Goal: Information Seeking & Learning: Find specific fact

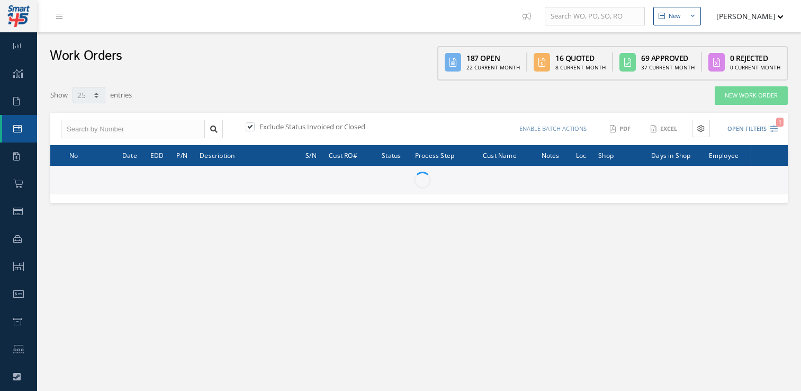
select select "25"
click at [108, 133] on input "text" at bounding box center [133, 129] width 144 height 19
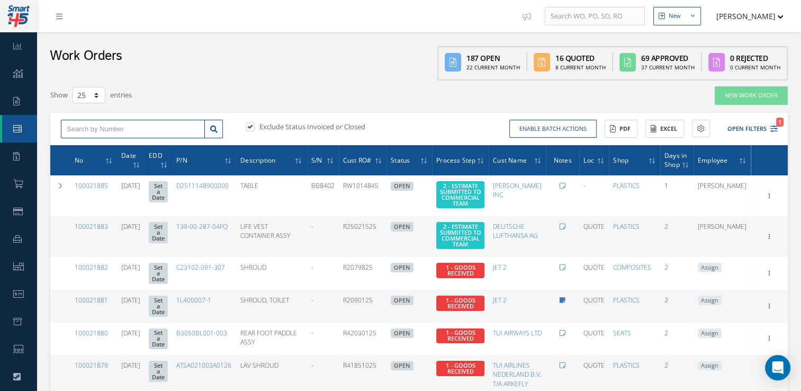
click at [108, 133] on input "text" at bounding box center [133, 129] width 144 height 19
type input "100021812"
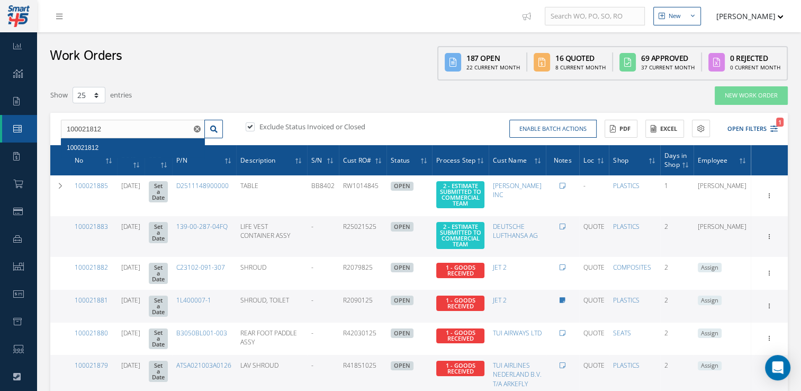
click at [102, 147] on div "100021812" at bounding box center [133, 147] width 132 height 11
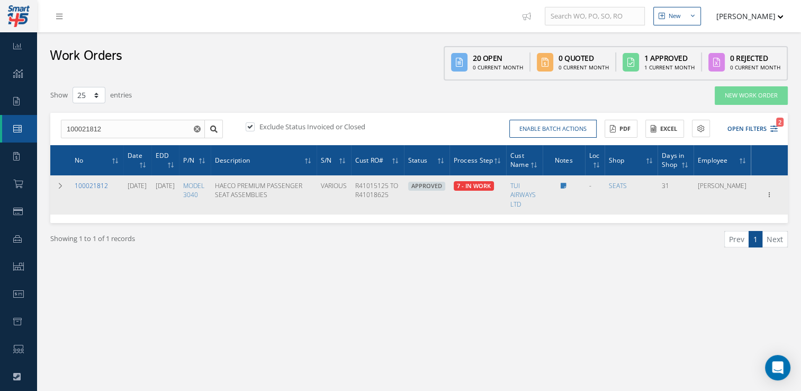
click at [92, 190] on link "100021812" at bounding box center [91, 185] width 33 height 9
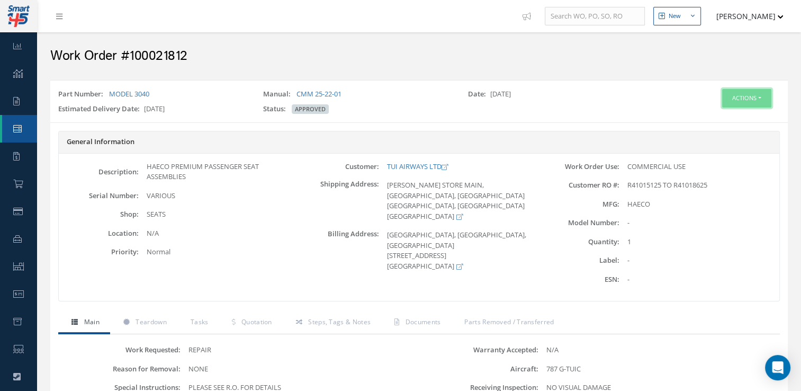
click at [741, 98] on button "Actions" at bounding box center [746, 98] width 49 height 19
click at [727, 112] on link "Edit" at bounding box center [730, 118] width 85 height 14
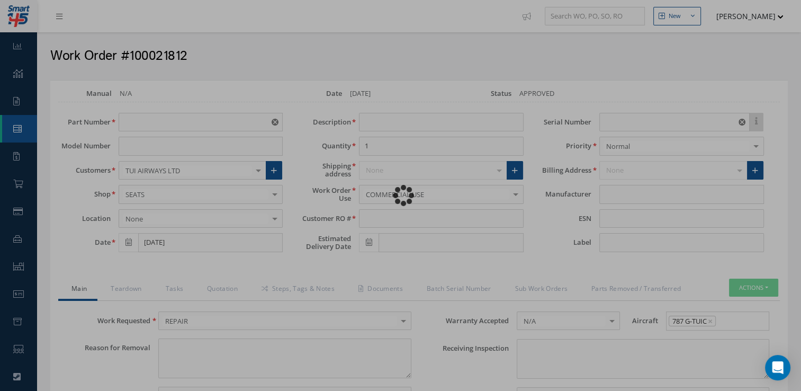
type input "MODEL 3040"
type input "[DATE]"
type input "HAECO PREMIUM PASSENGER SEAT ASSEMBLIES"
type input "R41015125 TO R41018625"
type input "11/04/2025"
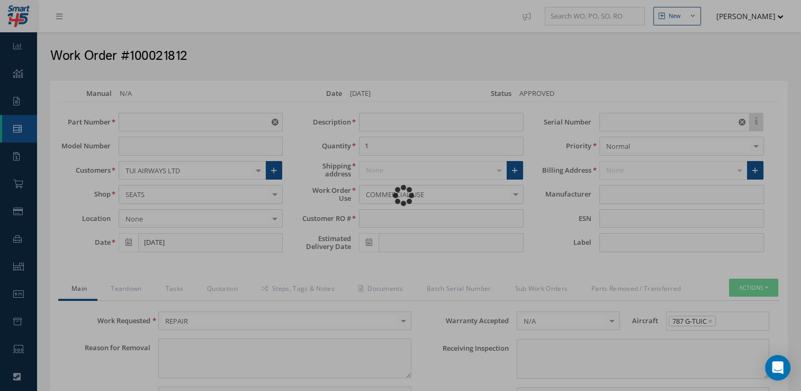
type input "VARIOUS"
type textarea "NONE"
type textarea "PLEASE SEE R.O. FOR DETAILS"
type input "NONE"
type textarea "NO VISUAL DAMAGE"
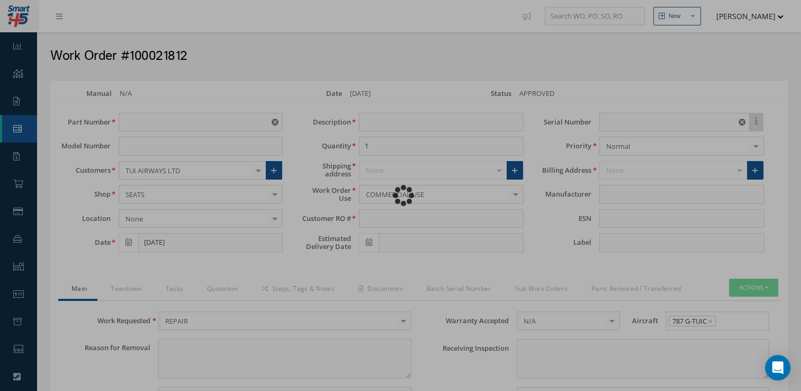
type textarea "NONE"
type input "NONE"
type input "HAECO"
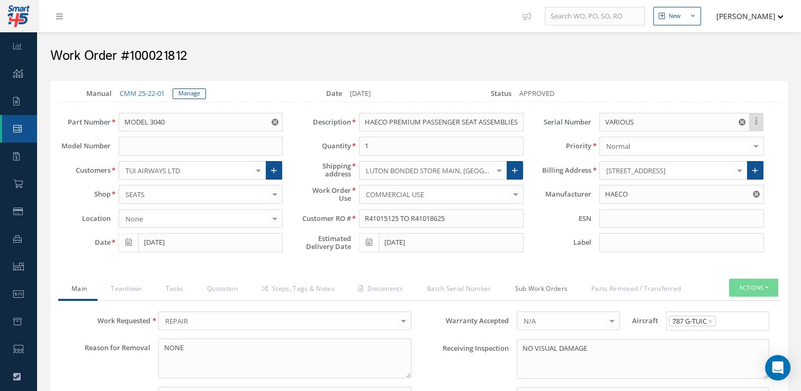
click at [559, 285] on link "Sub Work Orders" at bounding box center [540, 289] width 77 height 22
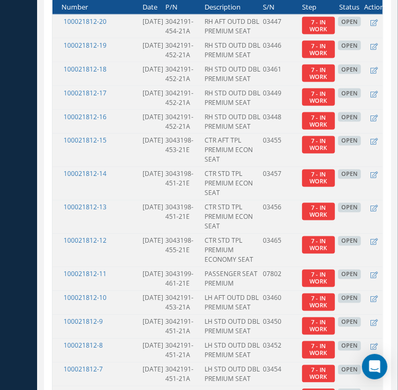
scroll to position [863, 0]
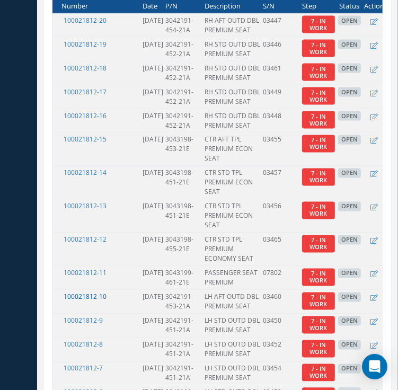
click at [100, 292] on link "100021812-10" at bounding box center [85, 296] width 43 height 9
click at [96, 16] on link "100021812-20" at bounding box center [85, 20] width 43 height 9
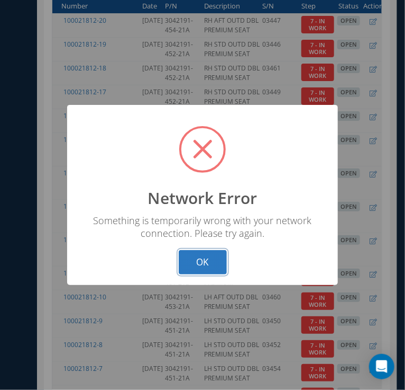
click at [200, 263] on button "OK" at bounding box center [203, 262] width 48 height 25
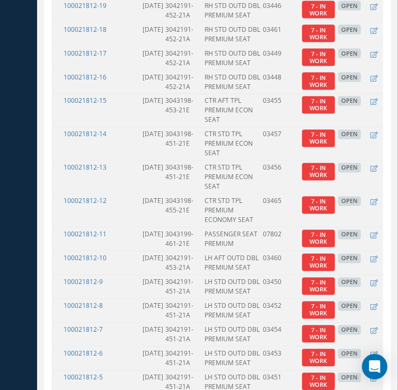
scroll to position [896, 0]
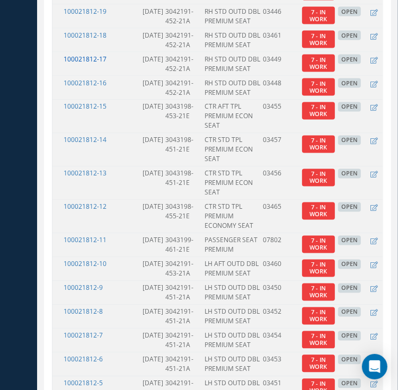
click at [95, 55] on link "100021812-17" at bounding box center [85, 59] width 43 height 9
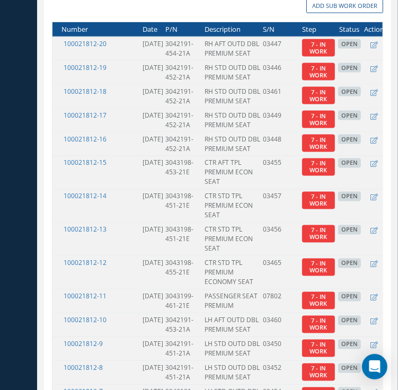
scroll to position [839, 0]
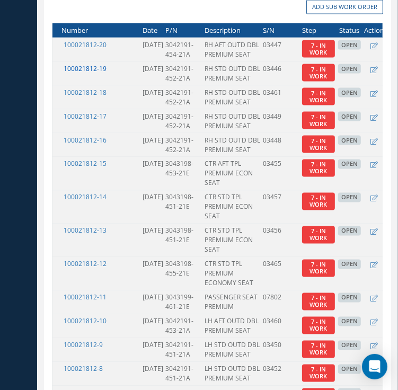
click at [98, 64] on link "100021812-19" at bounding box center [85, 68] width 43 height 9
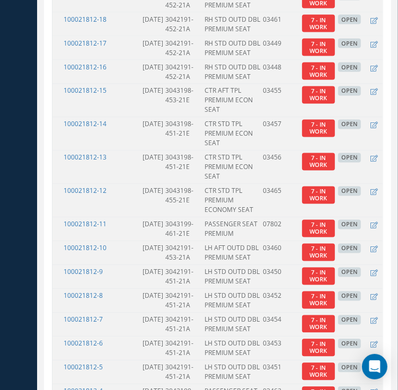
scroll to position [913, 0]
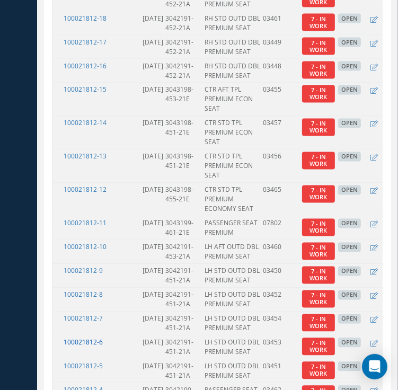
click at [95, 338] on link "100021812-6" at bounding box center [83, 342] width 39 height 9
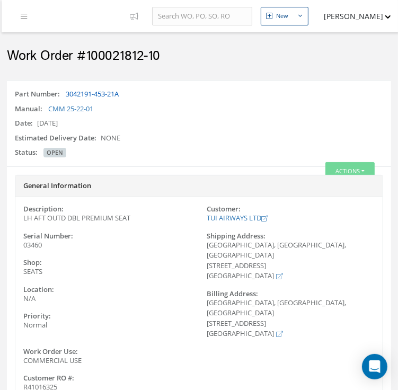
drag, startPoint x: 130, startPoint y: 96, endPoint x: 66, endPoint y: 90, distance: 64.9
click at [66, 90] on div "Part Number: 3042191-453-21A" at bounding box center [199, 96] width 384 height 15
copy link "3042191-453-21A"
click at [143, 111] on div "Manual: CMM 25-22-01" at bounding box center [199, 111] width 384 height 15
drag, startPoint x: 180, startPoint y: 57, endPoint x: 88, endPoint y: 54, distance: 91.6
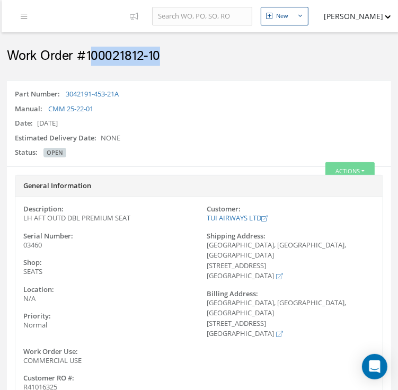
click at [88, 54] on h2 "Work Order #100021812-10" at bounding box center [199, 56] width 384 height 16
drag, startPoint x: 88, startPoint y: 54, endPoint x: 224, endPoint y: 83, distance: 139.1
click at [224, 83] on div "Part Number: 3042191-453-21A Manual: CMM 25-22-01 Date: 07/29/2025 Estimated De…" at bounding box center [199, 123] width 384 height 86
drag, startPoint x: 188, startPoint y: 61, endPoint x: 83, endPoint y: 61, distance: 105.3
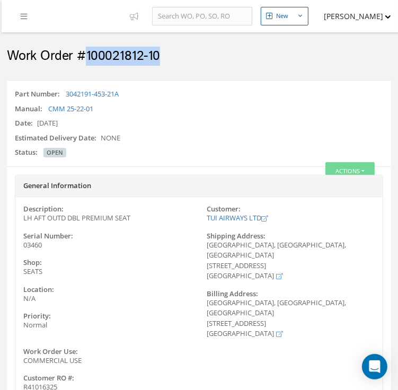
click at [83, 61] on h2 "Work Order #100021812-10" at bounding box center [199, 56] width 384 height 16
copy h2 "100021812-10"
drag, startPoint x: 139, startPoint y: 228, endPoint x: 71, endPoint y: 225, distance: 67.8
click at [71, 225] on div "Description: LH AFT OUTD DBL PREMIUM SEAT Serial Number: 03460 Shop: SEATS Loca…" at bounding box center [107, 276] width 184 height 142
drag, startPoint x: 71, startPoint y: 225, endPoint x: 126, endPoint y: 252, distance: 61.3
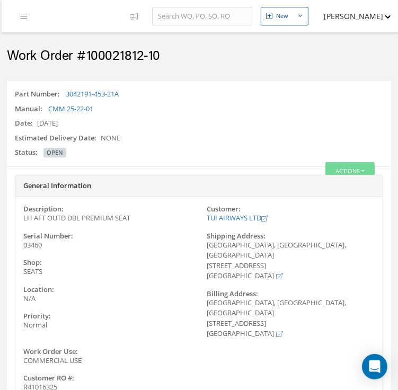
click at [126, 252] on div "Description: LH AFT OUTD DBL PREMIUM SEAT Serial Number: 03460 Shop: SEATS Loca…" at bounding box center [107, 276] width 184 height 142
drag, startPoint x: 138, startPoint y: 214, endPoint x: 23, endPoint y: 222, distance: 115.1
click at [23, 222] on div "LH AFT OUTD DBL PREMIUM SEAT" at bounding box center [107, 218] width 184 height 11
copy div "LH AFT OUTD DBL PREMIUM SEAT"
drag, startPoint x: 56, startPoint y: 243, endPoint x: 21, endPoint y: 241, distance: 34.4
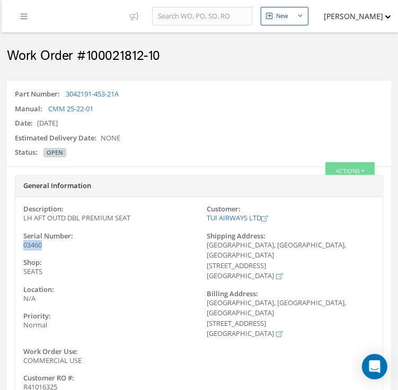
click at [21, 241] on div "03460" at bounding box center [107, 245] width 184 height 11
copy span "03460"
click at [266, 345] on div "Description: LH AFT OUTD DBL PREMIUM SEAT Serial Number: 03460 Shop: SEATS Loca…" at bounding box center [198, 369] width 367 height 329
drag, startPoint x: 132, startPoint y: 97, endPoint x: 66, endPoint y: 95, distance: 66.8
click at [66, 95] on div "Part Number: 3042191-454-21A" at bounding box center [199, 96] width 384 height 15
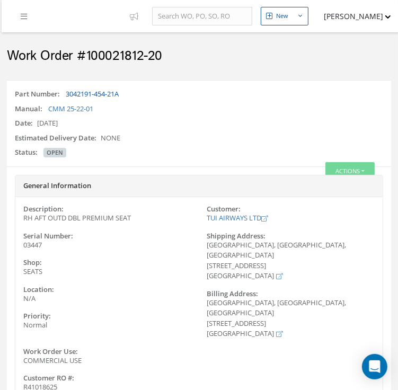
copy link "3042191-454-21A"
click at [172, 62] on h2 "Work Order #100021812-20" at bounding box center [199, 56] width 384 height 16
drag, startPoint x: 172, startPoint y: 62, endPoint x: 113, endPoint y: 54, distance: 58.8
click at [113, 54] on h2 "Work Order #100021812-20" at bounding box center [199, 56] width 384 height 16
copy div "100021812-20"
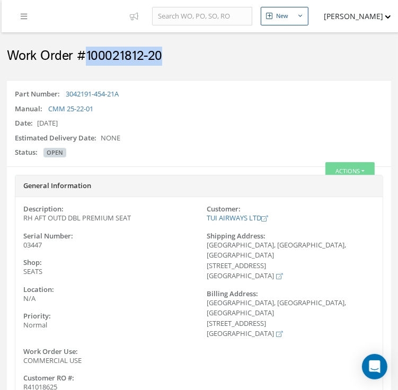
click at [290, 70] on div "Work Order #100021812-20" at bounding box center [199, 53] width 410 height 42
drag, startPoint x: 170, startPoint y: 60, endPoint x: 87, endPoint y: 60, distance: 83.1
click at [87, 60] on h2 "Work Order #100021812-20" at bounding box center [199, 56] width 384 height 16
copy h2 "100021812-20"
drag, startPoint x: 133, startPoint y: 219, endPoint x: 20, endPoint y: 215, distance: 113.3
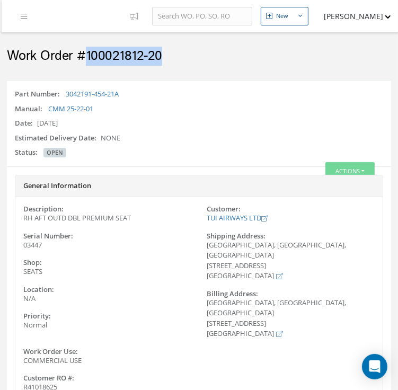
click at [20, 215] on div "RH AFT OUTD DBL PREMIUM SEAT" at bounding box center [107, 218] width 184 height 11
drag, startPoint x: 20, startPoint y: 215, endPoint x: 35, endPoint y: 218, distance: 15.1
copy div "RH AFT OUTD DBL PREMIUM SEAT"
drag, startPoint x: 43, startPoint y: 246, endPoint x: 19, endPoint y: 242, distance: 24.6
click at [19, 242] on div "03447" at bounding box center [107, 245] width 184 height 11
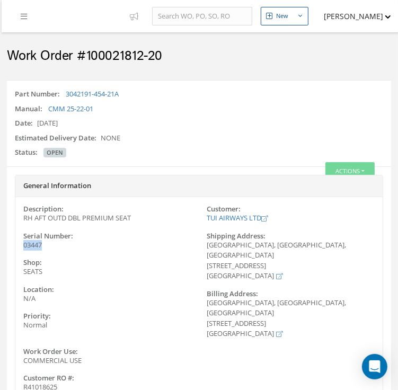
copy span "03447"
click at [319, 335] on div "Customer: TUI AIRWAYS LTD Shipping Address: [STREET_ADDRESS]" at bounding box center [291, 276] width 184 height 142
drag, startPoint x: 126, startPoint y: 97, endPoint x: 66, endPoint y: 92, distance: 60.6
click at [66, 92] on div "Part Number: 3042191-452-21A" at bounding box center [199, 96] width 384 height 15
copy link "3042191-452-21A"
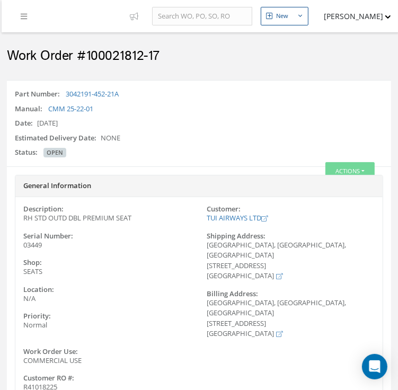
click at [375, 115] on div "Manual: CMM 25-22-01" at bounding box center [199, 111] width 384 height 15
drag, startPoint x: 167, startPoint y: 59, endPoint x: 88, endPoint y: 56, distance: 79.4
click at [88, 56] on h2 "Work Order #100021812-17" at bounding box center [199, 56] width 384 height 16
drag, startPoint x: 88, startPoint y: 56, endPoint x: 94, endPoint y: 57, distance: 5.9
copy h2 "100021812-17"
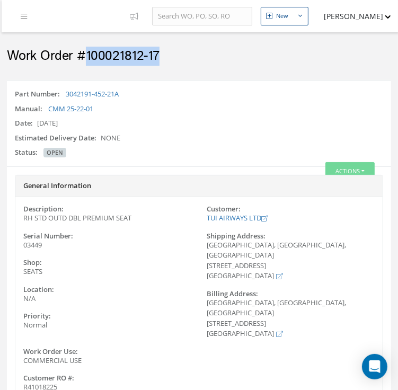
drag, startPoint x: 138, startPoint y: 218, endPoint x: 24, endPoint y: 220, distance: 113.8
click at [24, 220] on div "RH STD OUTD DBL PREMIUM SEAT" at bounding box center [107, 218] width 184 height 11
copy div "RH STD OUTD DBL PREMIUM SEAT"
drag, startPoint x: 44, startPoint y: 245, endPoint x: 21, endPoint y: 244, distance: 23.8
click at [21, 244] on div "03449" at bounding box center [107, 245] width 184 height 11
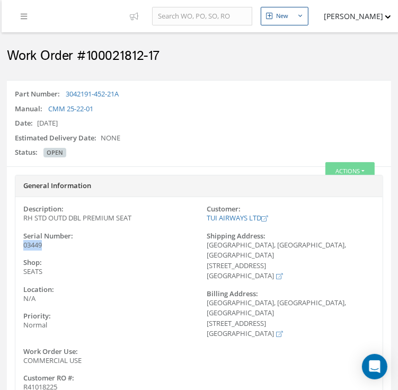
copy span "03449"
click at [295, 316] on div "WIGMORE HOUSE, WIGMORE PLACE, WIGMORE LANE LUTON, BEDFORDSHIRE LU2 9TN United K…" at bounding box center [291, 318] width 184 height 41
drag, startPoint x: 130, startPoint y: 94, endPoint x: 64, endPoint y: 91, distance: 66.8
click at [64, 91] on div "Part Number: 3042191-452-21A" at bounding box center [199, 96] width 384 height 15
drag, startPoint x: 64, startPoint y: 91, endPoint x: 77, endPoint y: 94, distance: 14.0
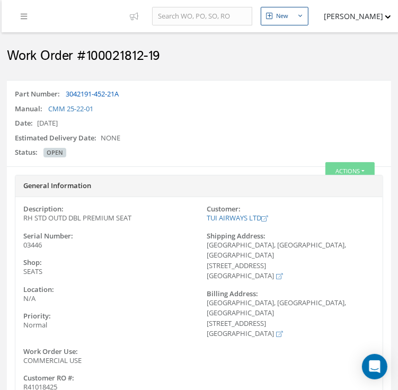
copy div "3042191-452-21A"
click at [286, 104] on div "Manual: CMM 25-22-01" at bounding box center [199, 111] width 384 height 15
drag, startPoint x: 165, startPoint y: 58, endPoint x: 86, endPoint y: 56, distance: 78.9
click at [86, 56] on h2 "Work Order #100021812-19" at bounding box center [199, 56] width 384 height 16
copy h2 "100021812-19"
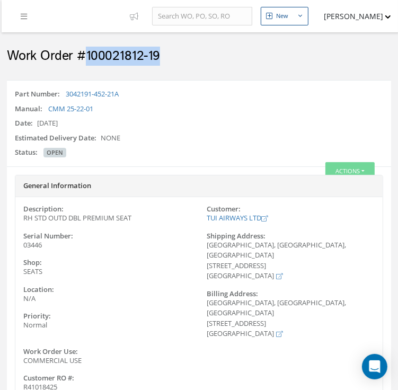
drag, startPoint x: 133, startPoint y: 216, endPoint x: 24, endPoint y: 219, distance: 109.6
click at [24, 219] on div "RH STD OUTD DBL PREMIUM SEAT" at bounding box center [107, 218] width 184 height 11
copy div "RH STD OUTD DBL PREMIUM SEAT"
drag, startPoint x: 47, startPoint y: 247, endPoint x: 22, endPoint y: 247, distance: 24.9
click at [22, 247] on div "03446" at bounding box center [107, 245] width 184 height 11
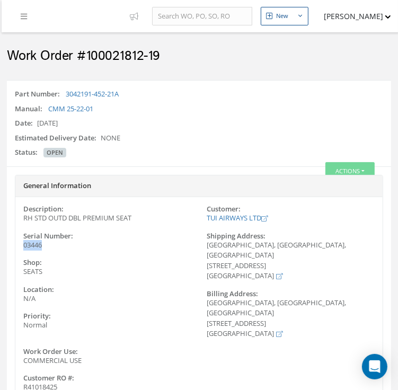
copy span "03446"
click at [179, 285] on label "Location:" at bounding box center [107, 289] width 184 height 8
drag, startPoint x: 128, startPoint y: 93, endPoint x: 64, endPoint y: 93, distance: 64.1
click at [64, 93] on div "Part Number: 3042191-451-21A" at bounding box center [199, 96] width 384 height 15
copy div "3042191-451-21A"
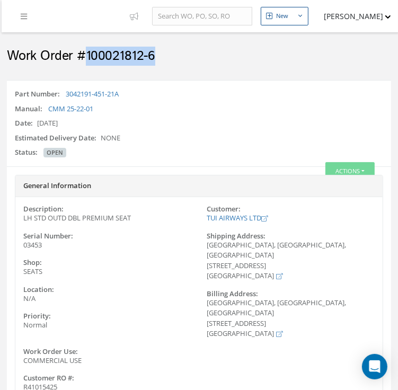
drag, startPoint x: 155, startPoint y: 59, endPoint x: 85, endPoint y: 51, distance: 70.4
click at [85, 51] on h2 "Work Order #100021812-6" at bounding box center [199, 56] width 384 height 16
copy h2 "100021812-6"
drag, startPoint x: 137, startPoint y: 221, endPoint x: 22, endPoint y: 219, distance: 114.9
click at [22, 219] on div "LH STD OUTD DBL PREMIUM SEAT" at bounding box center [107, 218] width 184 height 11
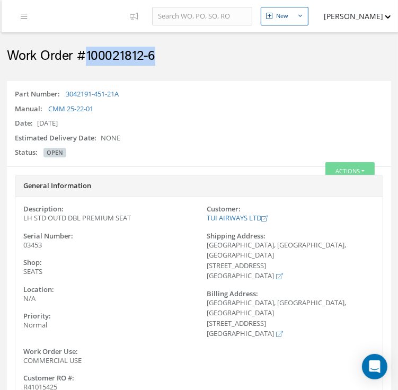
copy div "LH STD OUTD DBL PREMIUM SEAT"
click at [55, 256] on div "Description: LH STD OUTD DBL PREMIUM SEAT Serial Number: 03453 Shop: SEATS Loca…" at bounding box center [107, 276] width 184 height 142
drag, startPoint x: 44, startPoint y: 238, endPoint x: 27, endPoint y: 239, distance: 17.0
click at [27, 239] on label "Serial Number:" at bounding box center [107, 236] width 184 height 8
drag, startPoint x: 44, startPoint y: 245, endPoint x: 20, endPoint y: 246, distance: 24.9
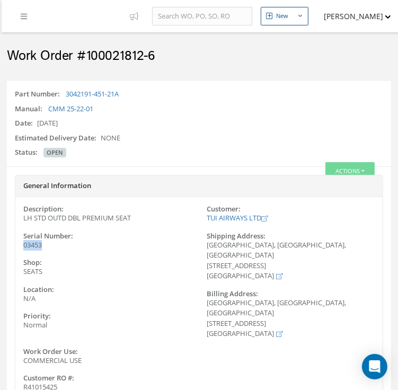
click at [20, 246] on div "03453" at bounding box center [107, 245] width 184 height 11
drag, startPoint x: 20, startPoint y: 246, endPoint x: 31, endPoint y: 244, distance: 11.3
copy span "03453"
